Goal: Check status: Check status

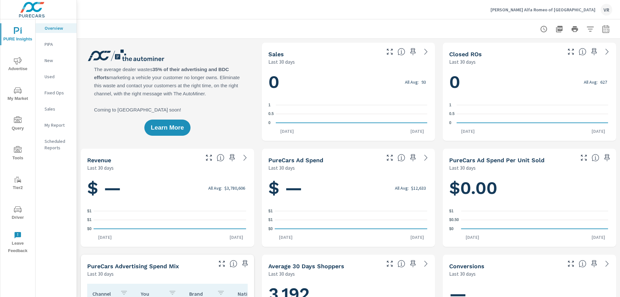
click at [22, 209] on span "Driver" at bounding box center [17, 213] width 31 height 16
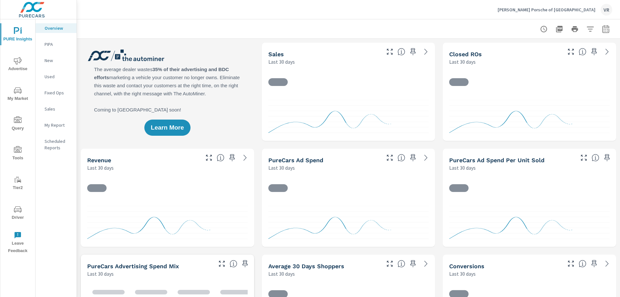
click at [17, 212] on icon "nav menu" at bounding box center [18, 209] width 8 height 8
click at [20, 213] on span "Driver" at bounding box center [17, 213] width 31 height 16
